Goal: Task Accomplishment & Management: Complete application form

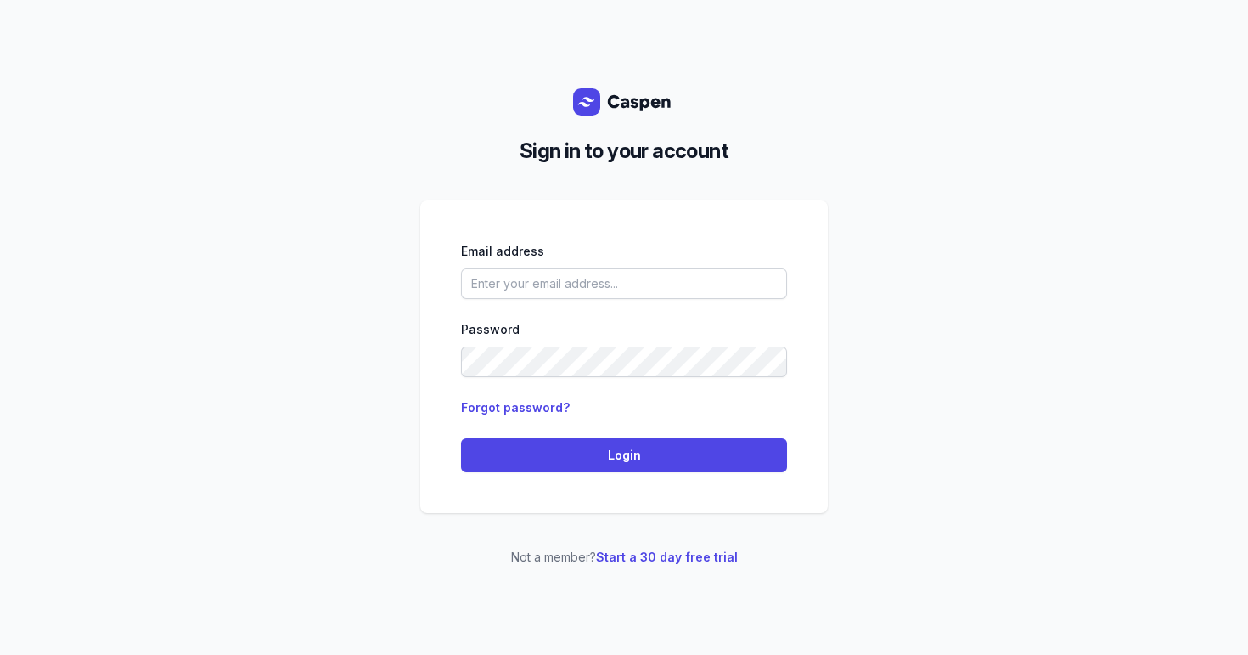
click at [593, 299] on div "Email address Password Forgot password? Login" at bounding box center [624, 356] width 326 height 231
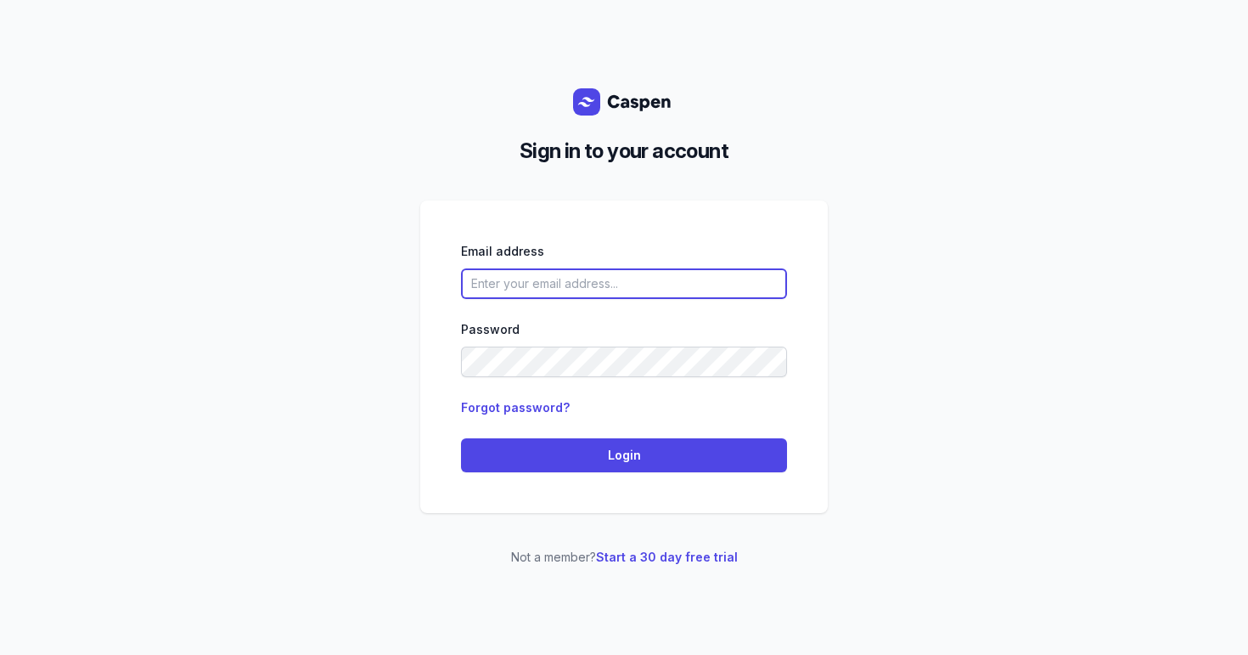
click at [602, 295] on input "email" at bounding box center [624, 283] width 326 height 31
type input "[EMAIL_ADDRESS][DOMAIN_NAME]"
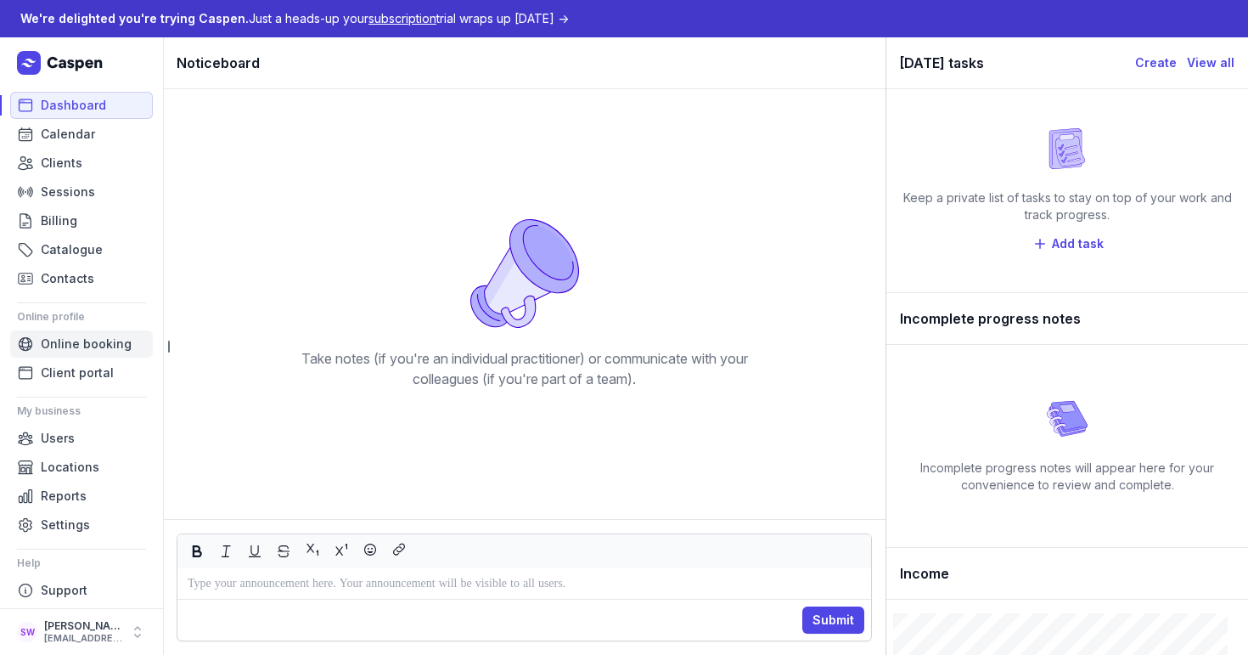
click at [62, 341] on span "Online booking" at bounding box center [86, 344] width 91 height 20
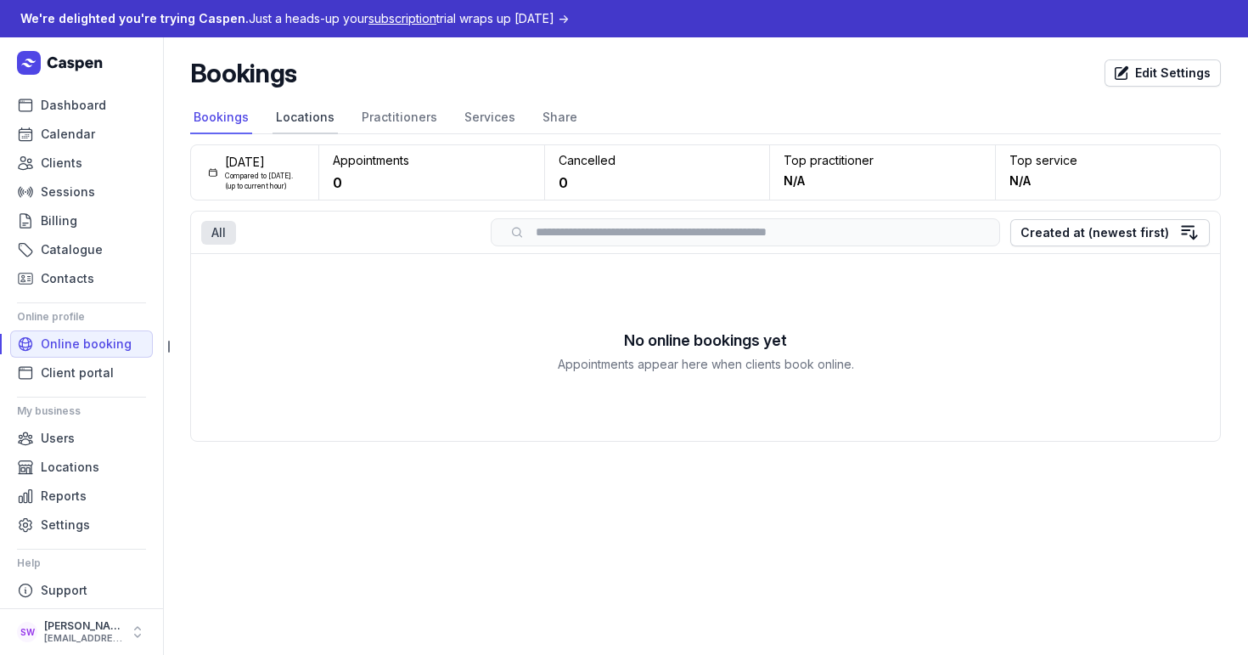
click at [318, 104] on link "Locations" at bounding box center [305, 118] width 65 height 32
click at [385, 110] on link "Practitioners" at bounding box center [399, 118] width 82 height 32
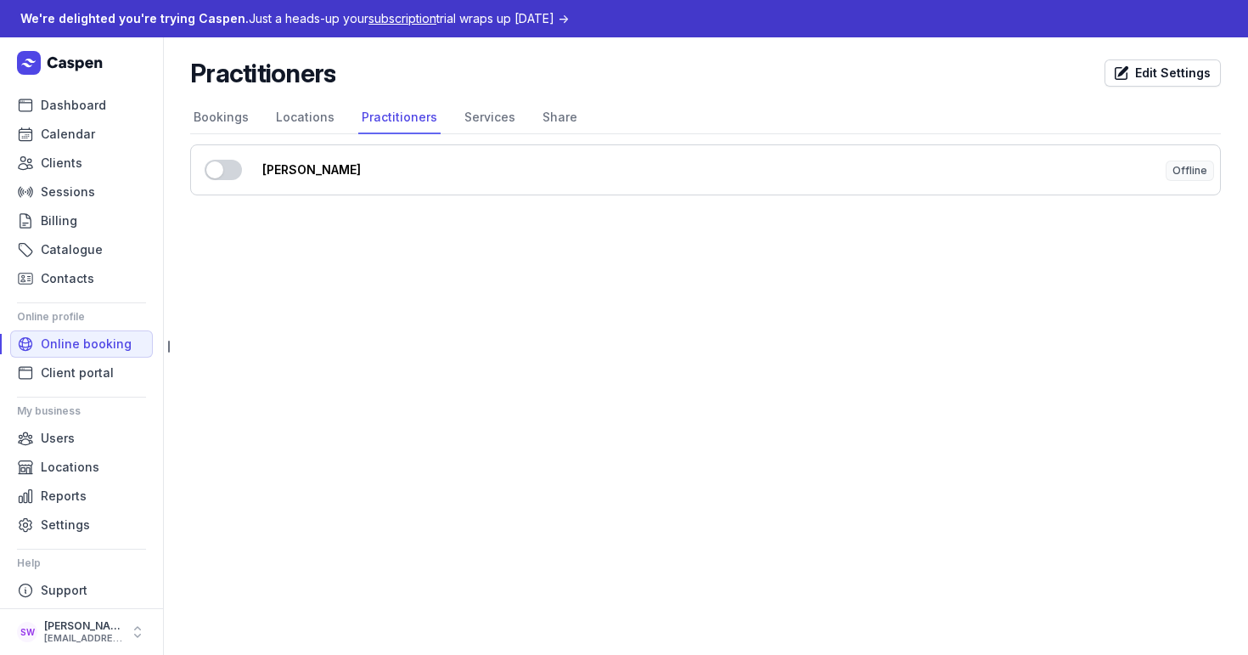
click at [228, 172] on button "Use setting" at bounding box center [223, 170] width 37 height 20
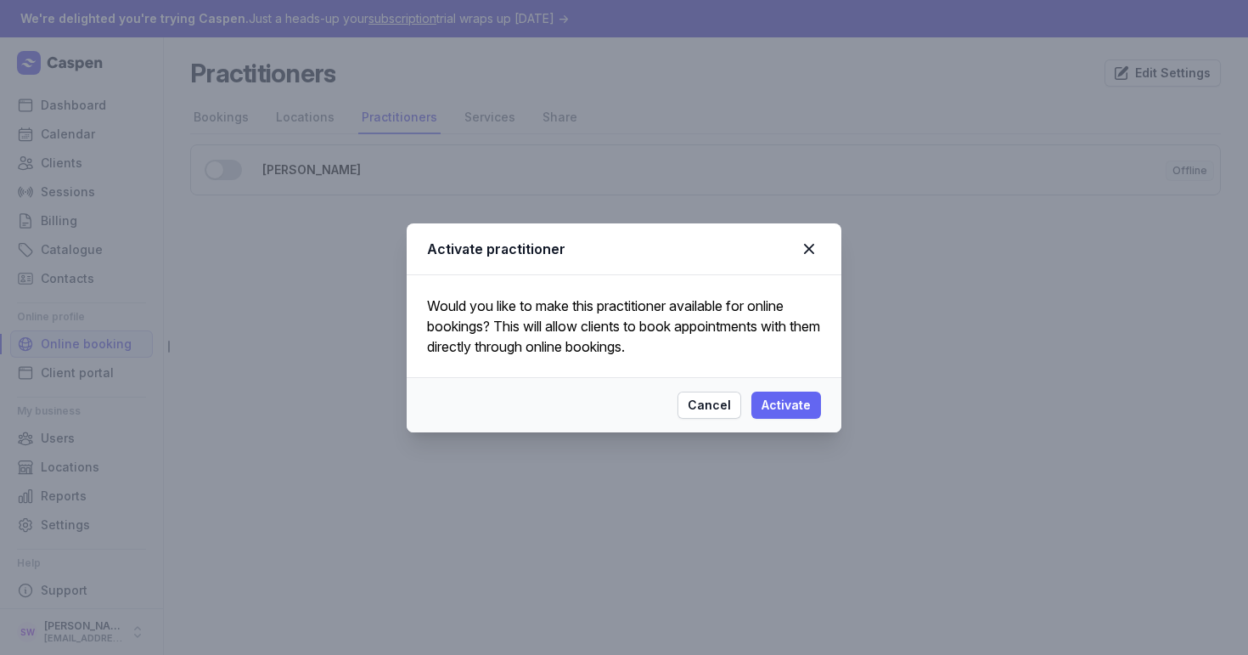
click at [797, 408] on span "Activate" at bounding box center [786, 405] width 49 height 20
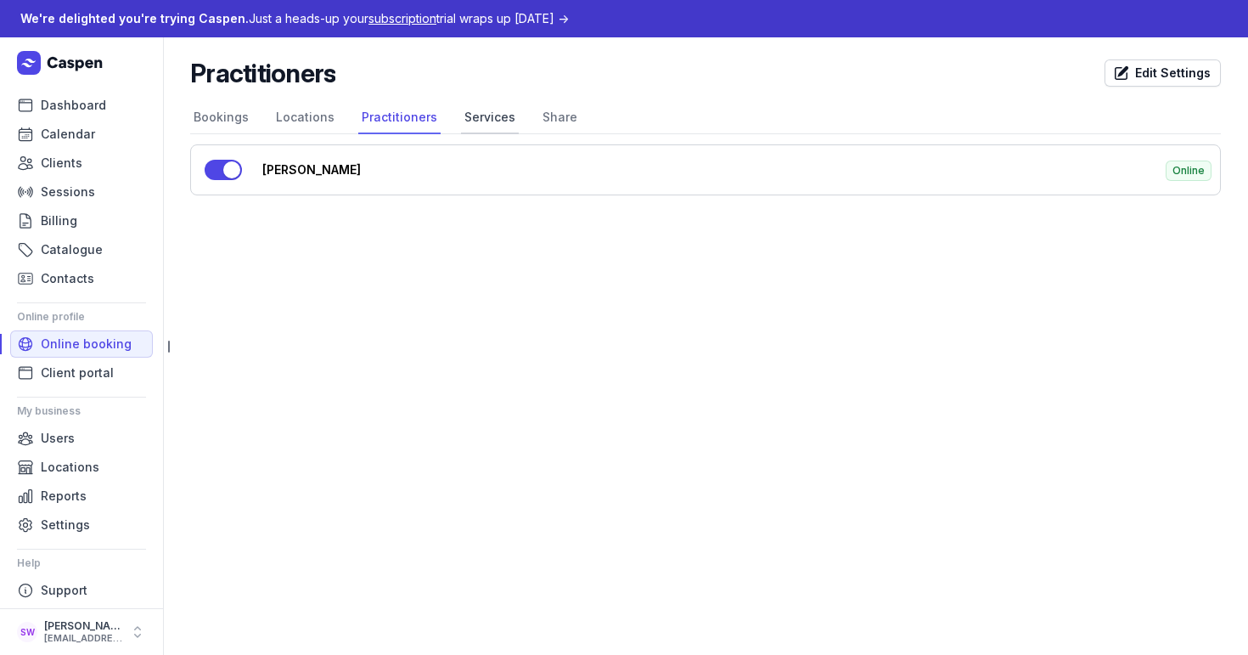
click at [482, 115] on link "Services" at bounding box center [490, 118] width 58 height 32
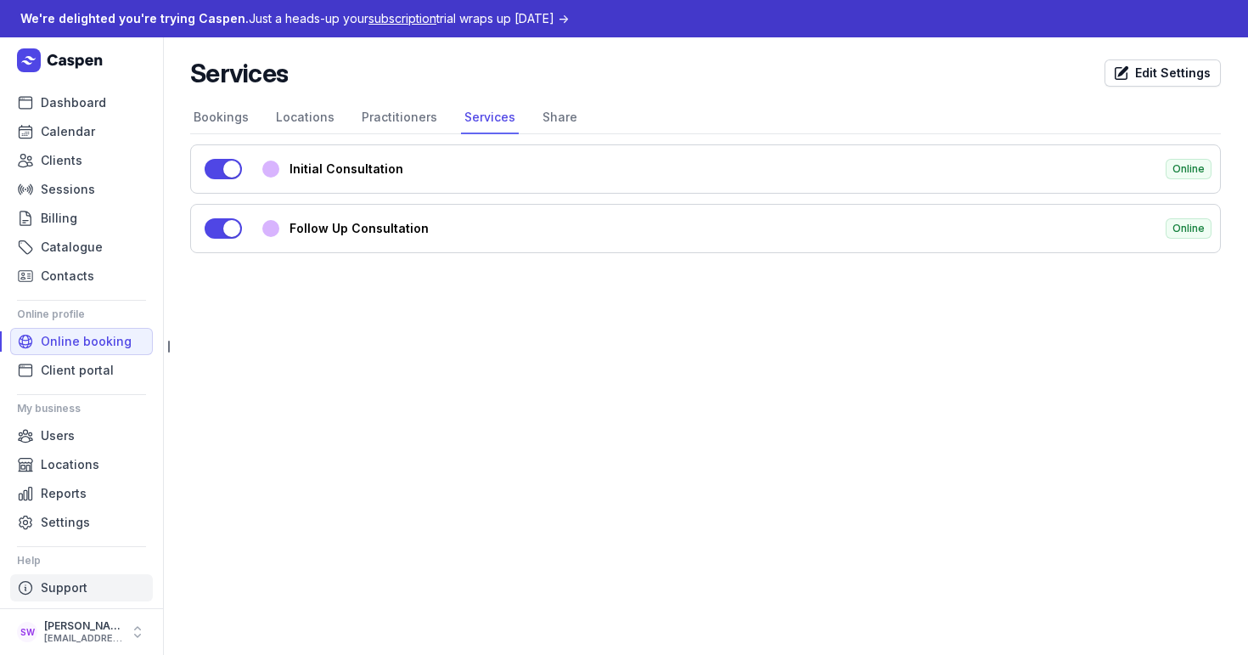
scroll to position [8, 0]
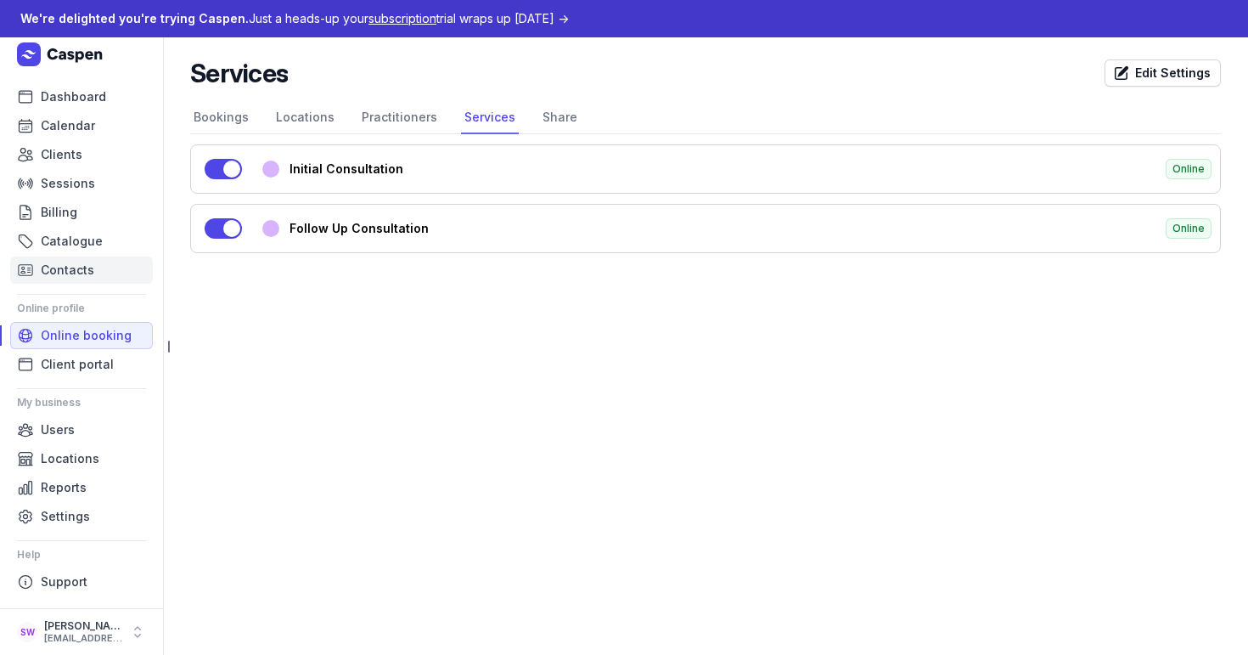
click at [50, 269] on span "Contacts" at bounding box center [67, 270] width 53 height 20
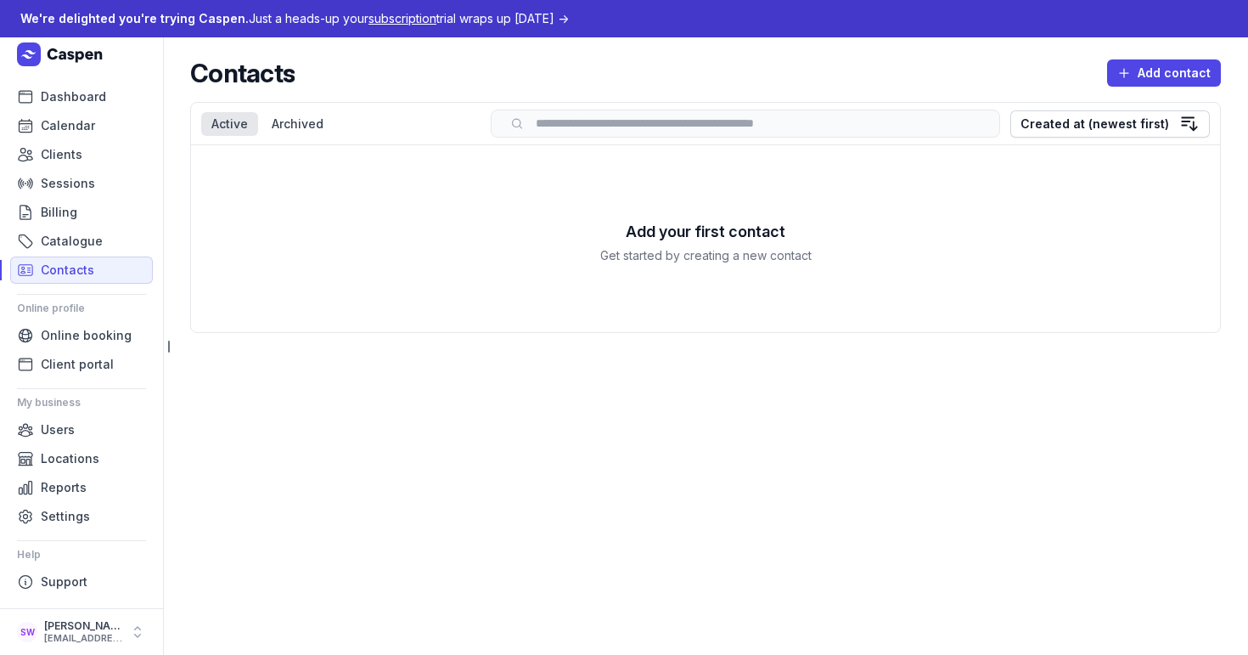
click at [671, 121] on input "search" at bounding box center [746, 123] width 474 height 13
click at [736, 86] on div "Contacts Add contact" at bounding box center [705, 73] width 1031 height 31
click at [1139, 71] on span "Add contact" at bounding box center [1163, 73] width 93 height 20
select select
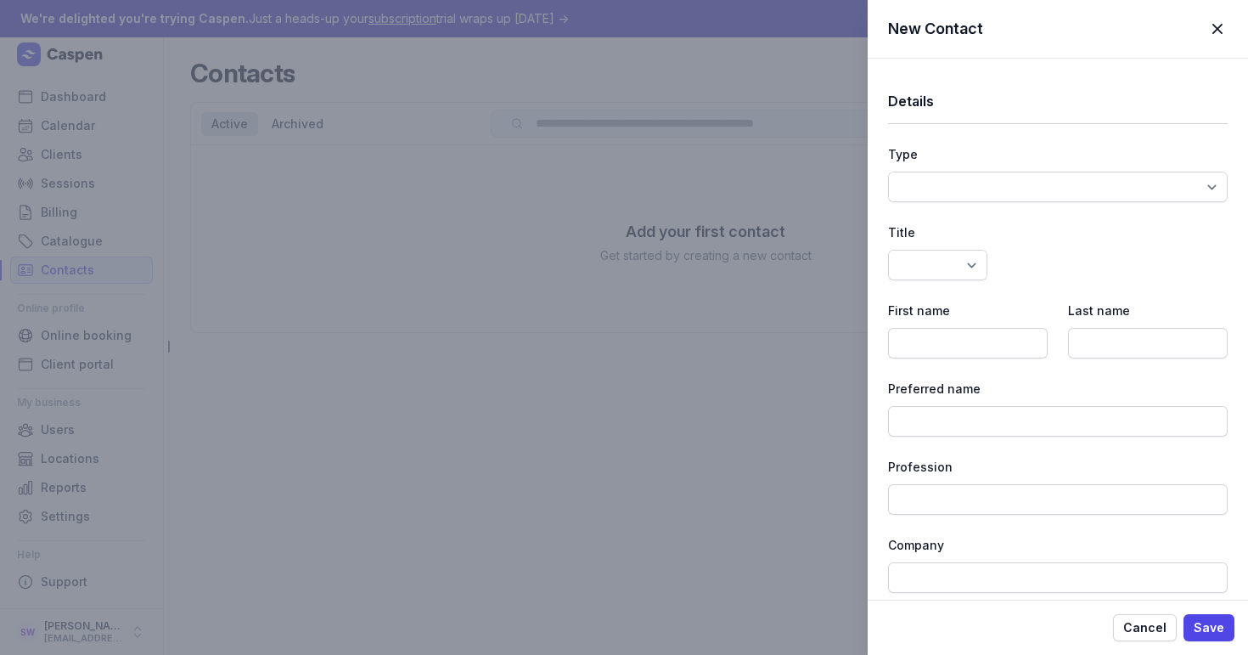
select select
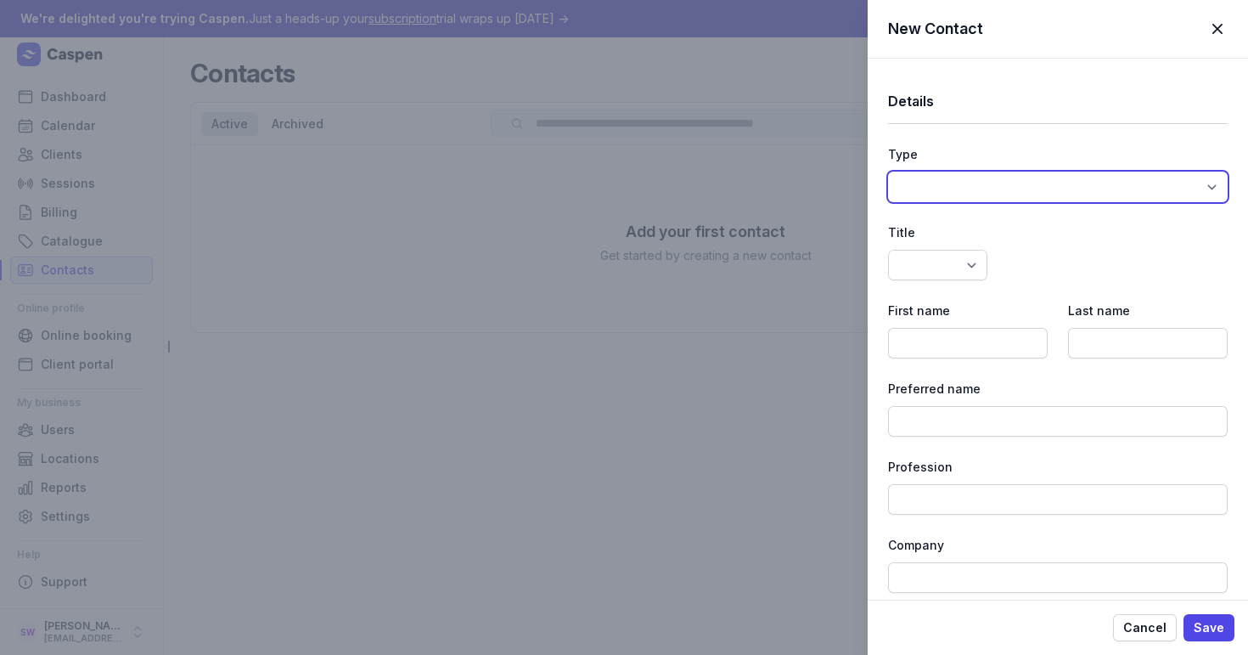
click at [933, 192] on select "Standard Doctor 3rd Party Payer Plan Manager" at bounding box center [1058, 187] width 340 height 31
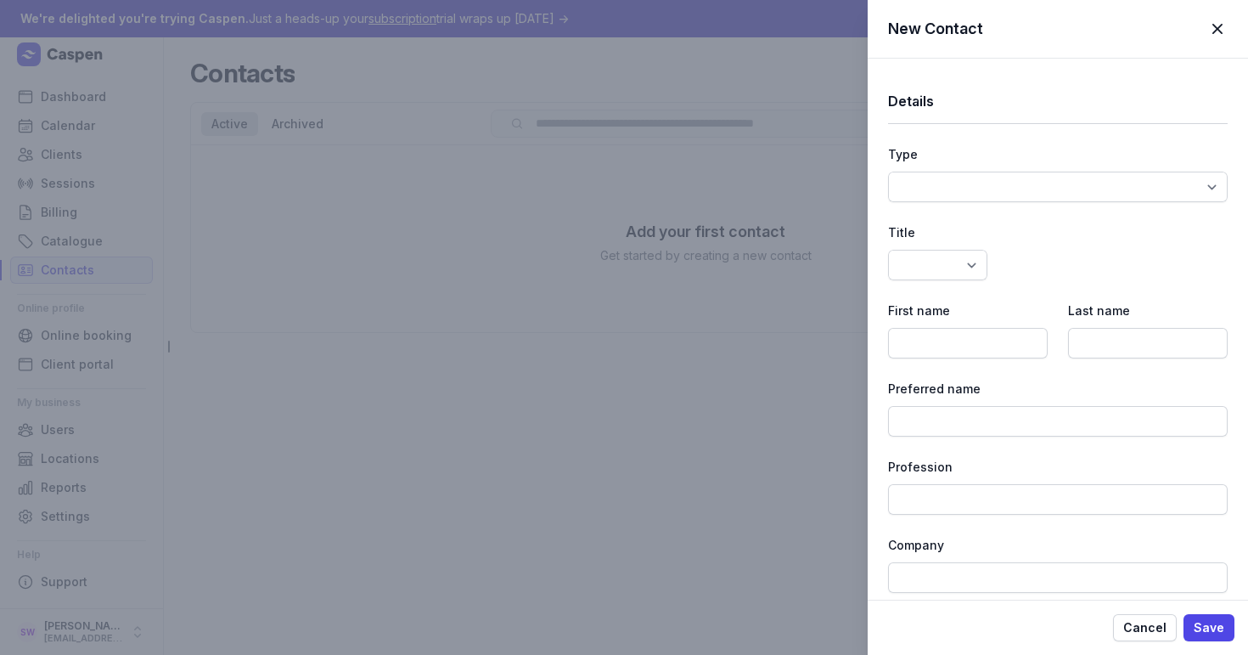
click at [1222, 31] on span "button" at bounding box center [1217, 28] width 37 height 37
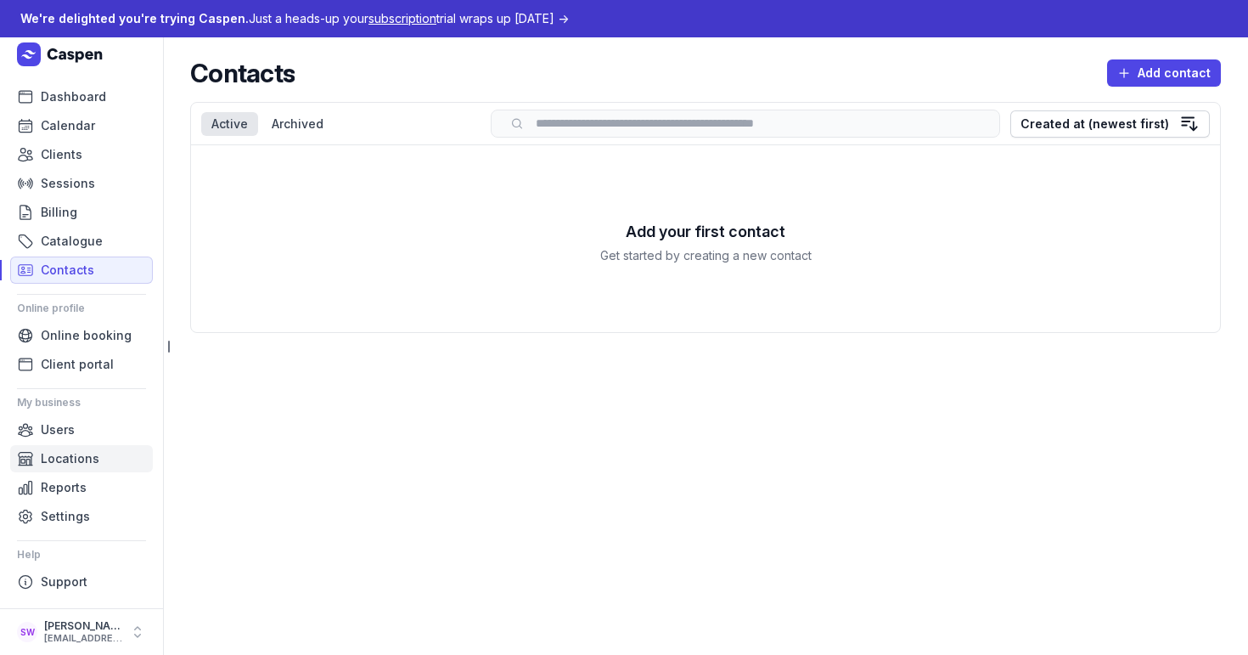
drag, startPoint x: 301, startPoint y: 428, endPoint x: 138, endPoint y: 447, distance: 164.1
click at [299, 427] on main "Contacts Add contact Select a tab Active Archived Active Archived Search Create…" at bounding box center [705, 345] width 1085 height 617
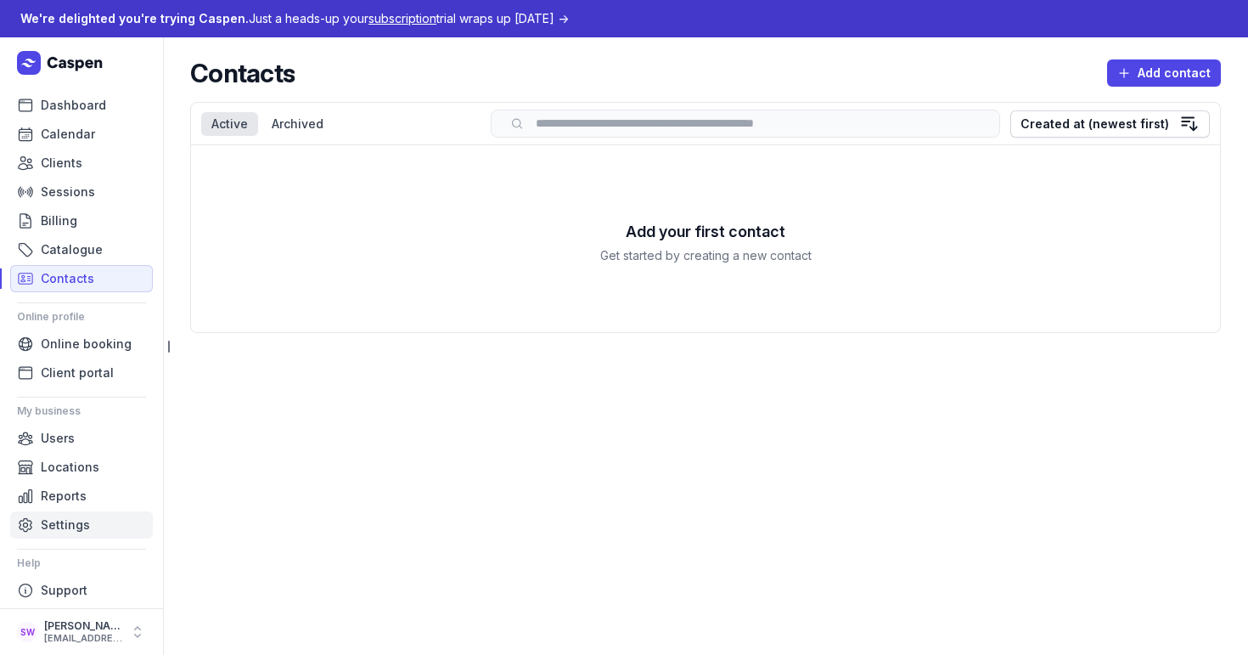
click at [74, 531] on span "Settings" at bounding box center [65, 525] width 49 height 20
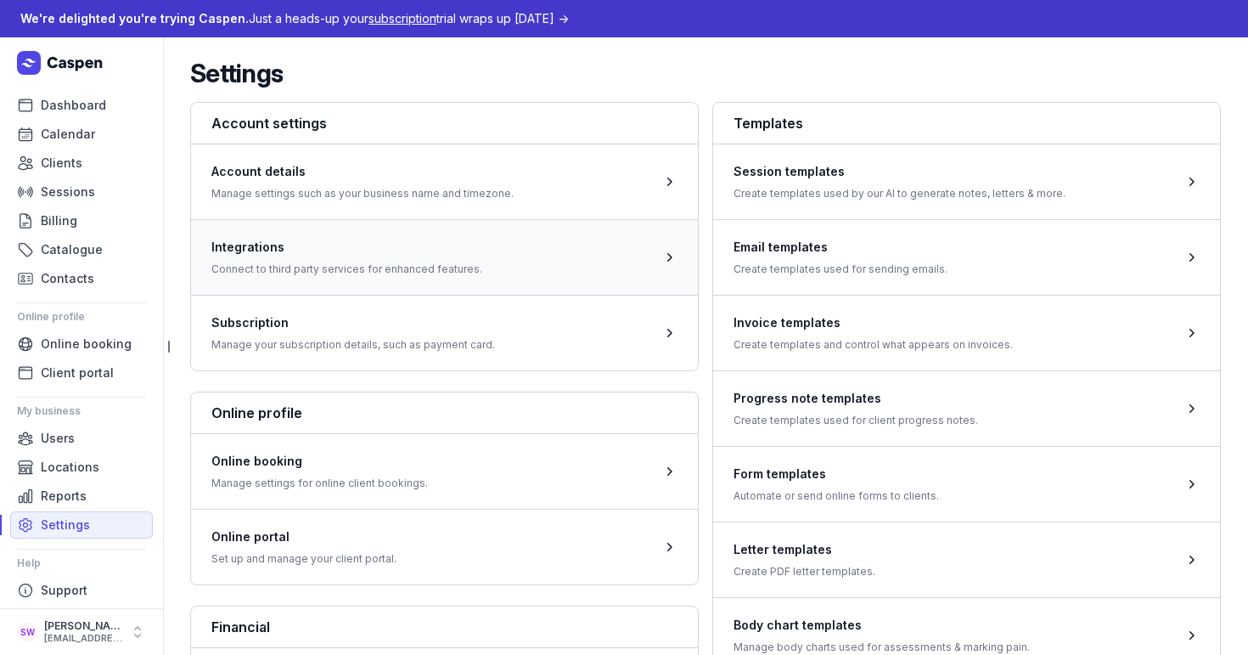
click at [536, 241] on span at bounding box center [444, 257] width 507 height 76
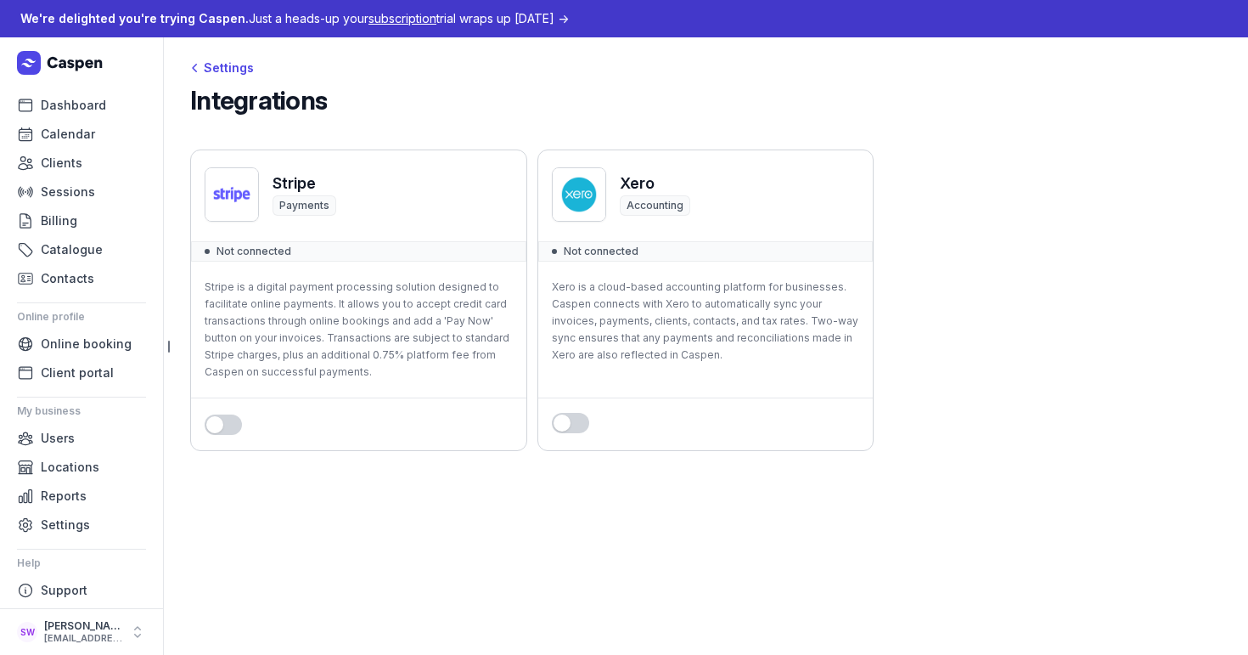
click at [224, 428] on button "Use setting" at bounding box center [223, 424] width 37 height 20
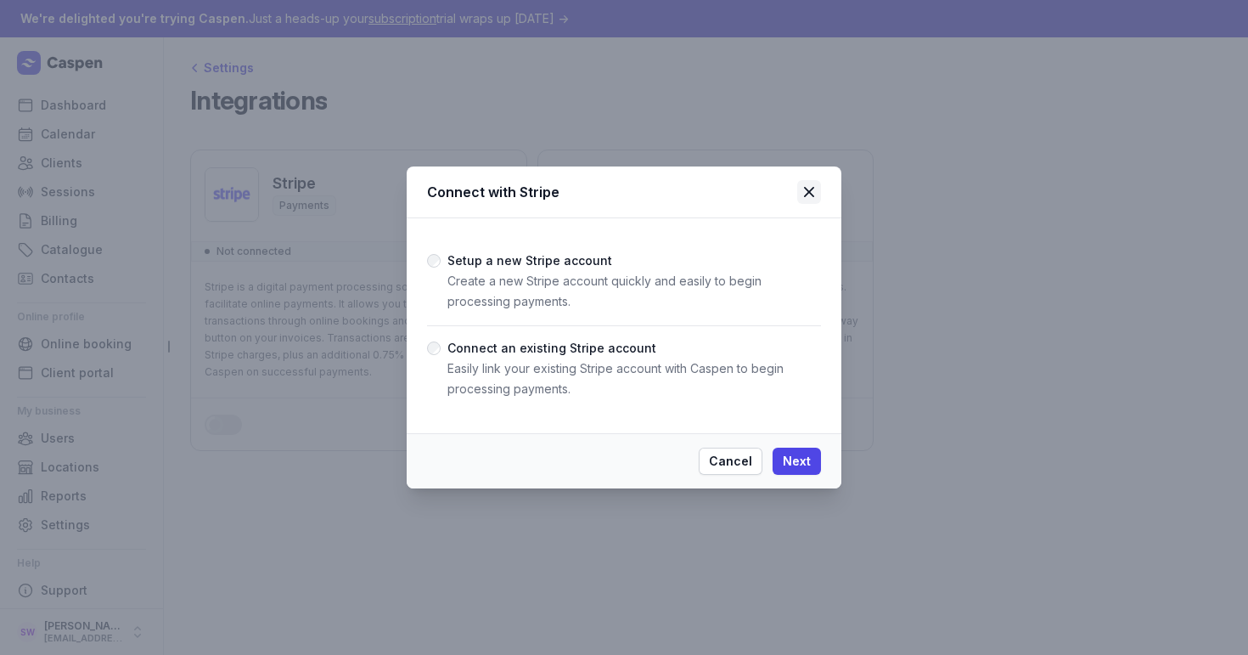
click at [807, 192] on icon at bounding box center [809, 192] width 20 height 20
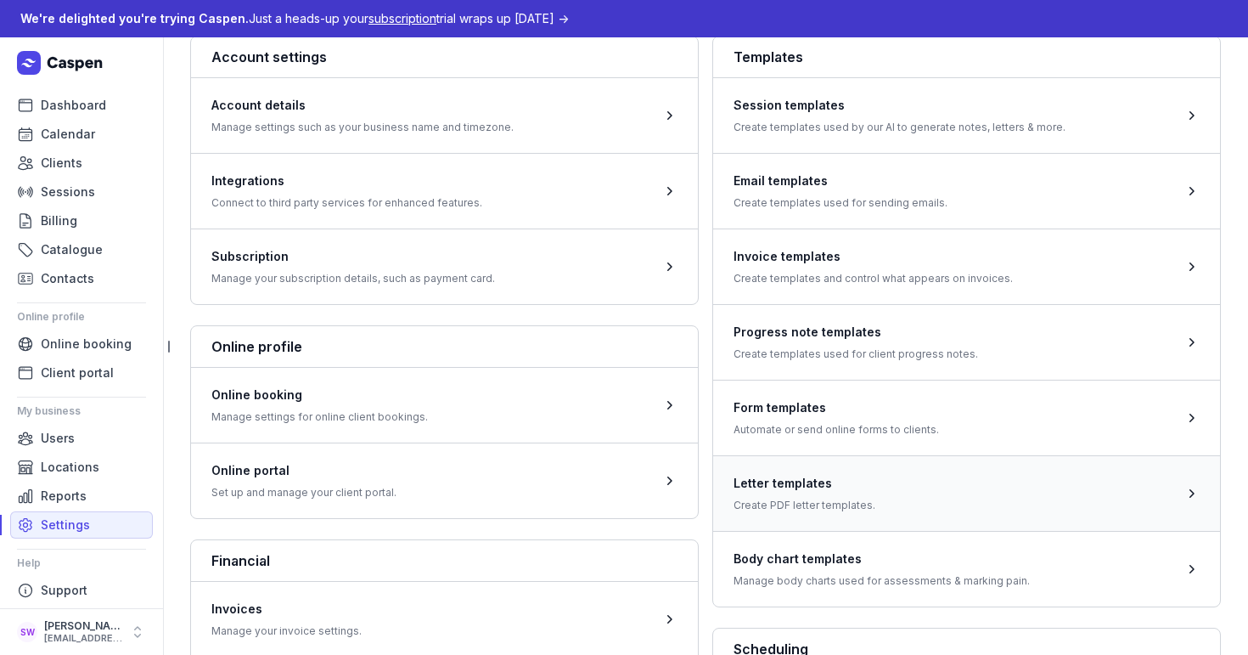
scroll to position [90, 0]
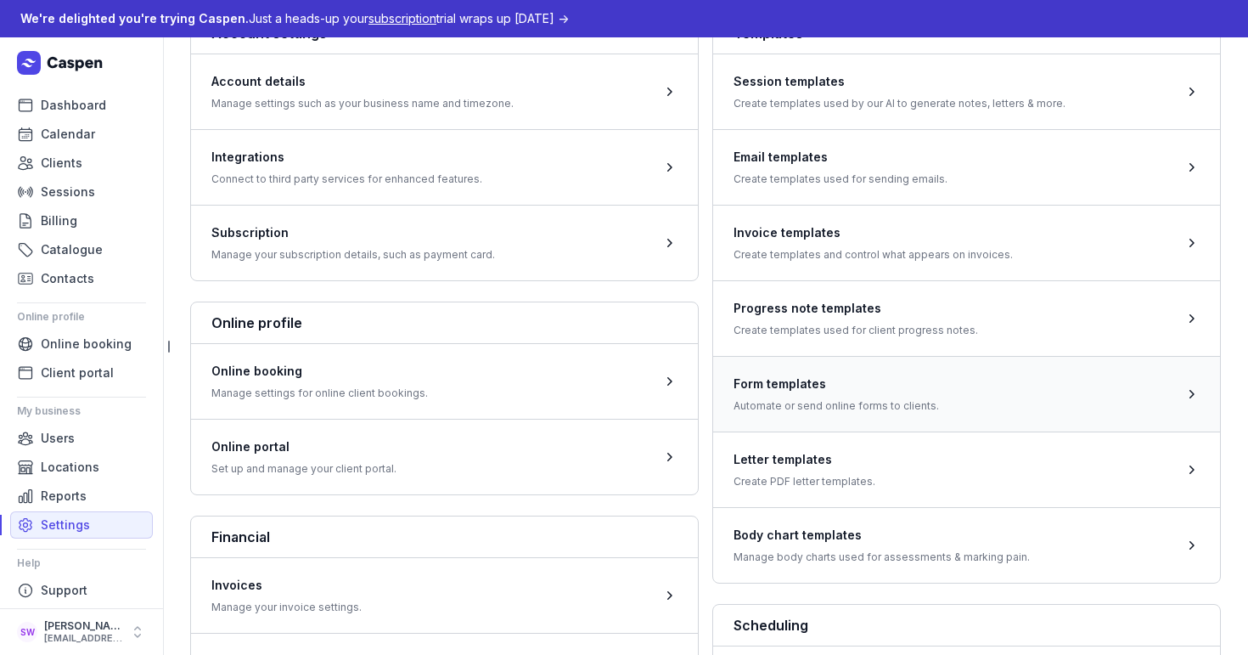
click at [1018, 401] on span at bounding box center [966, 394] width 507 height 76
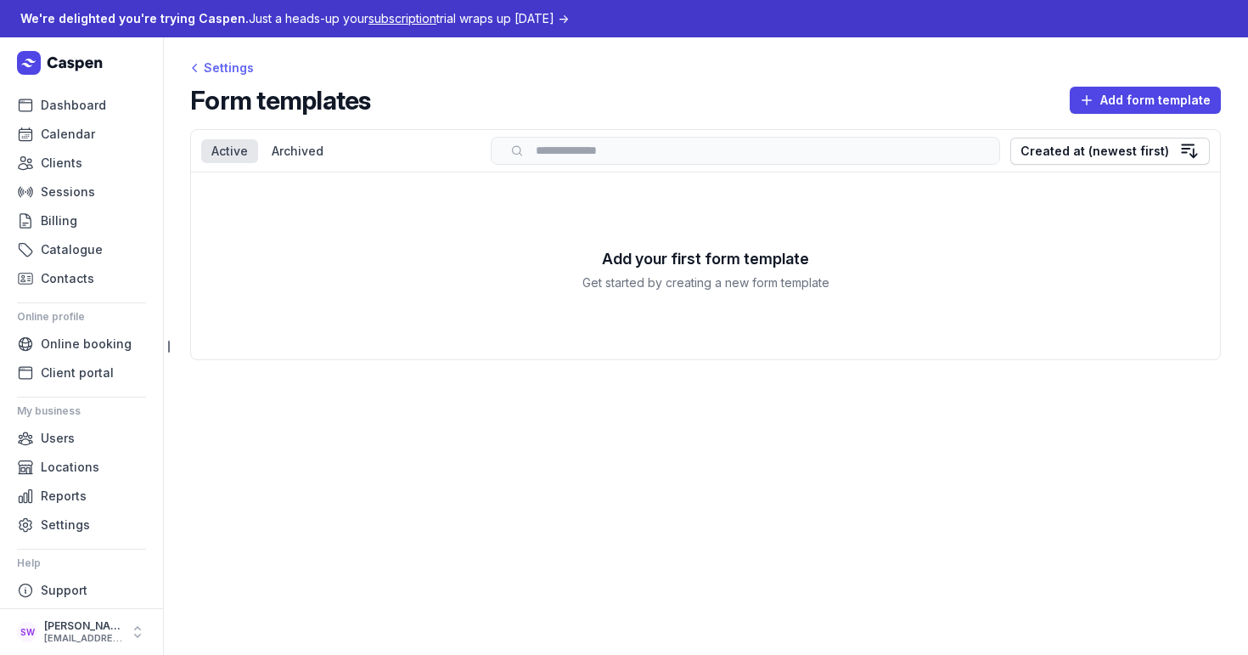
click at [218, 69] on div "Settings" at bounding box center [222, 68] width 64 height 20
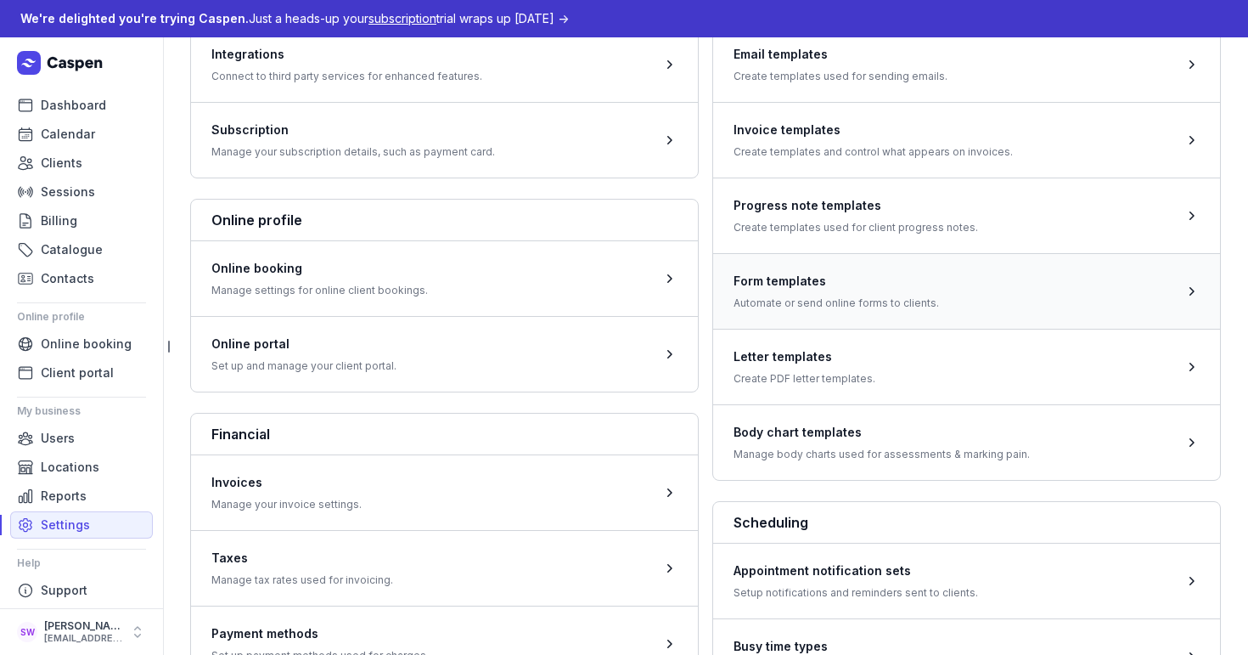
scroll to position [193, 0]
click at [902, 302] on span at bounding box center [966, 291] width 507 height 76
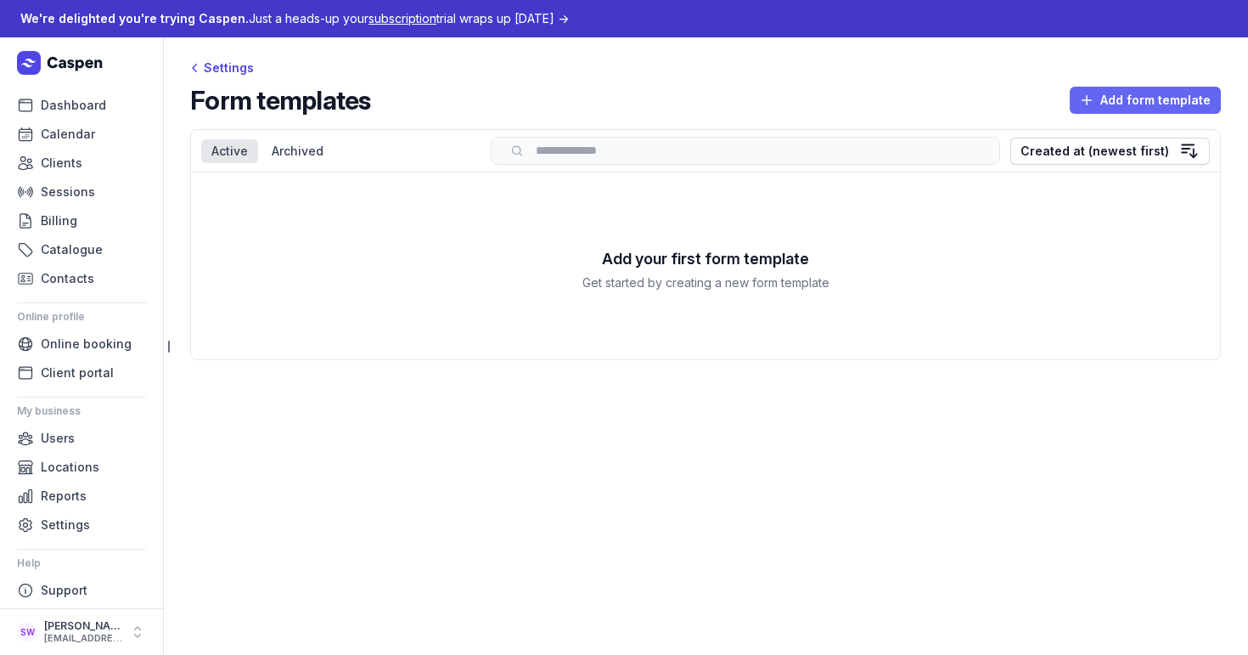
click at [1158, 98] on span "Add form template" at bounding box center [1145, 100] width 131 height 20
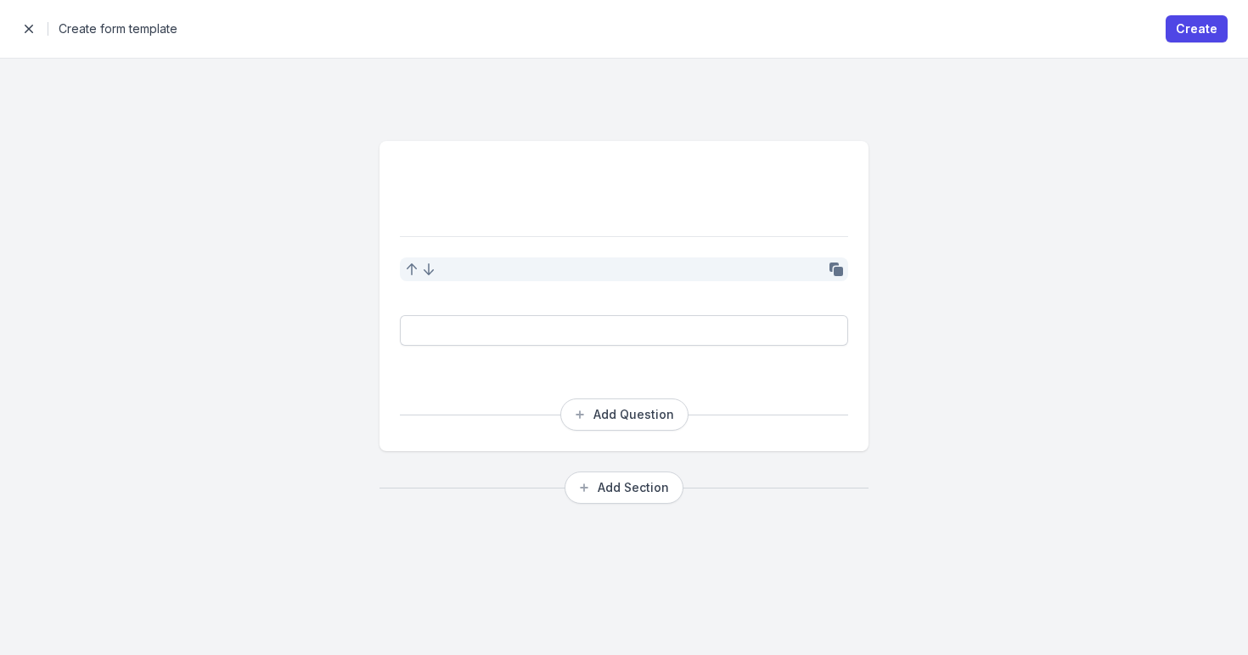
click at [32, 33] on span "button" at bounding box center [29, 29] width 34 height 34
